Goal: Use online tool/utility: Utilize a website feature to perform a specific function

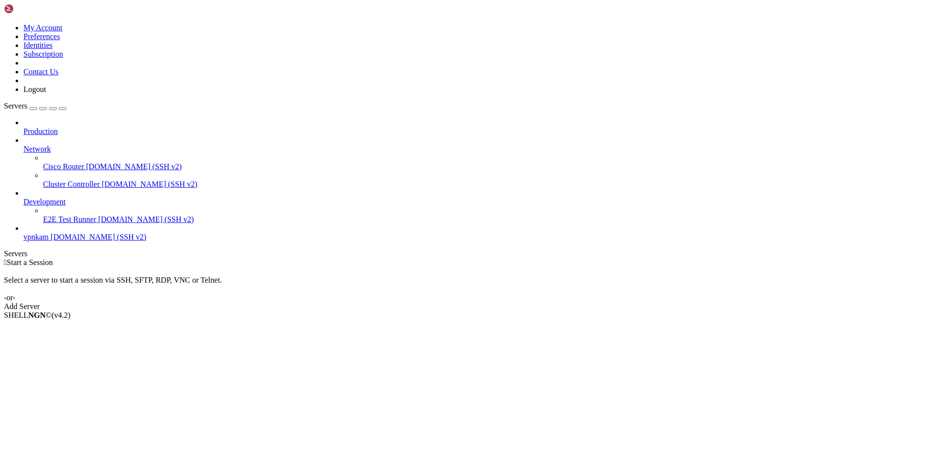
click at [49, 233] on span "vpnkam" at bounding box center [35, 237] width 25 height 8
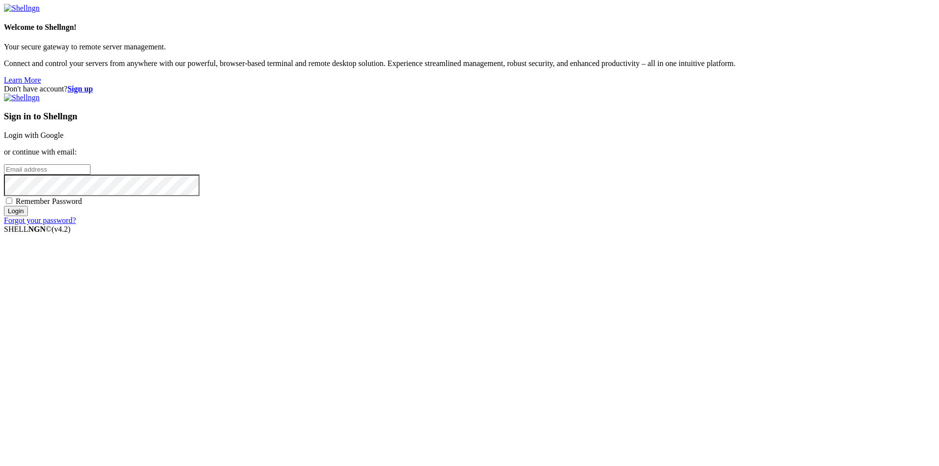
click at [597, 161] on div "Sign in to Shellngn Login with Google or continue with email: Remember Password…" at bounding box center [469, 159] width 931 height 132
click at [64, 139] on link "Login with Google" at bounding box center [34, 135] width 60 height 8
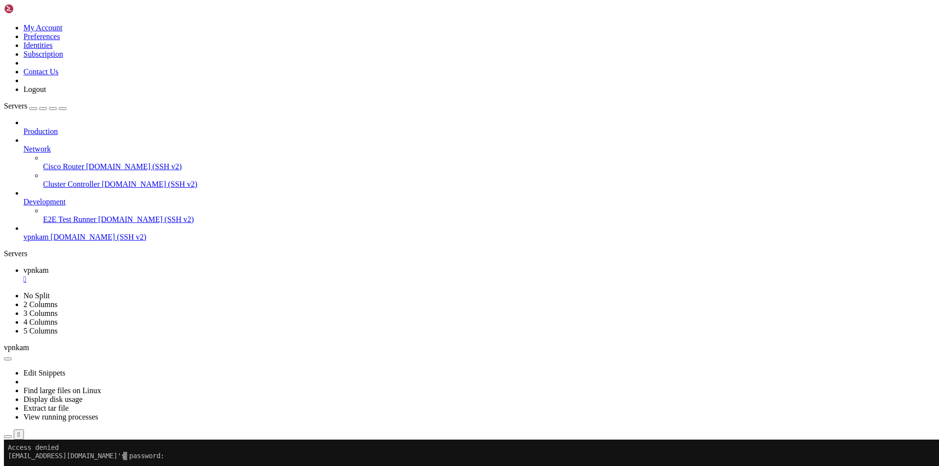
click at [141, 459] on x-row "[EMAIL_ADDRESS][DOMAIN_NAME]'s password:" at bounding box center [412, 456] width 808 height 8
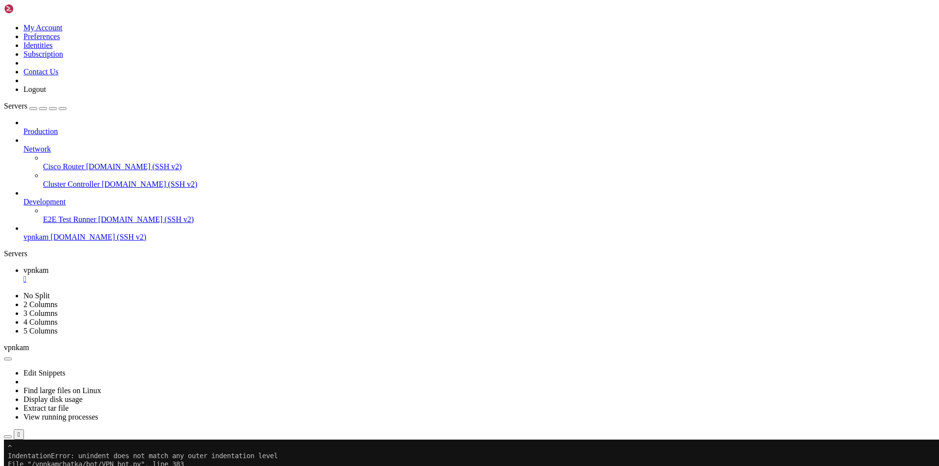
drag, startPoint x: 7, startPoint y: 654, endPoint x: 172, endPoint y: 669, distance: 165.5
drag, startPoint x: 182, startPoint y: 672, endPoint x: 8, endPoint y: 652, distance: 174.8
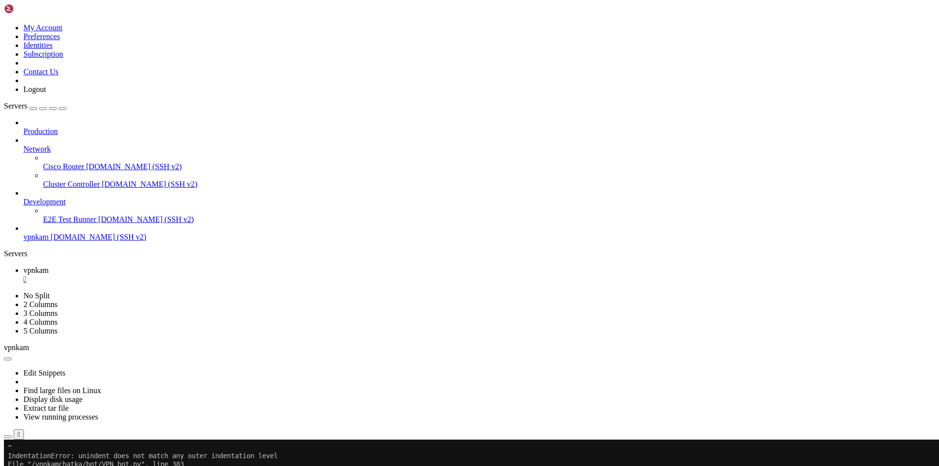
copy div "IndentationError: unindent does not match any outer indentation level File "/vp…"
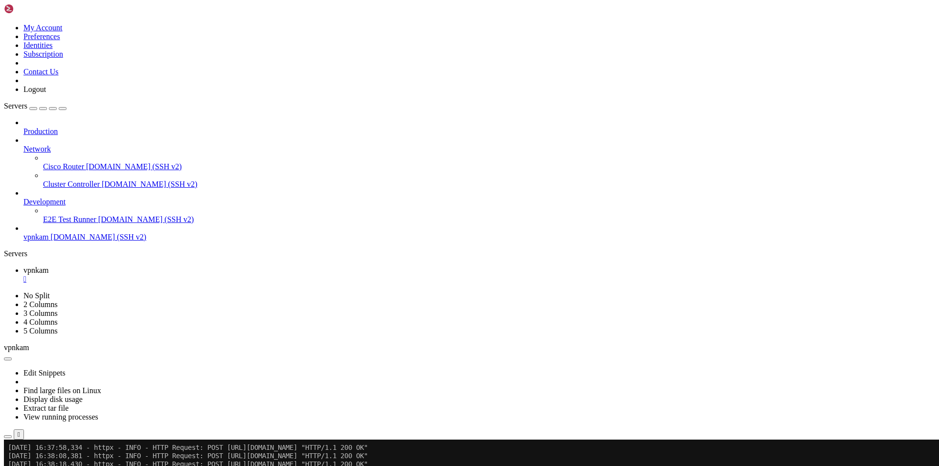
scroll to position [10409, 0]
